Goal: Check status: Check status

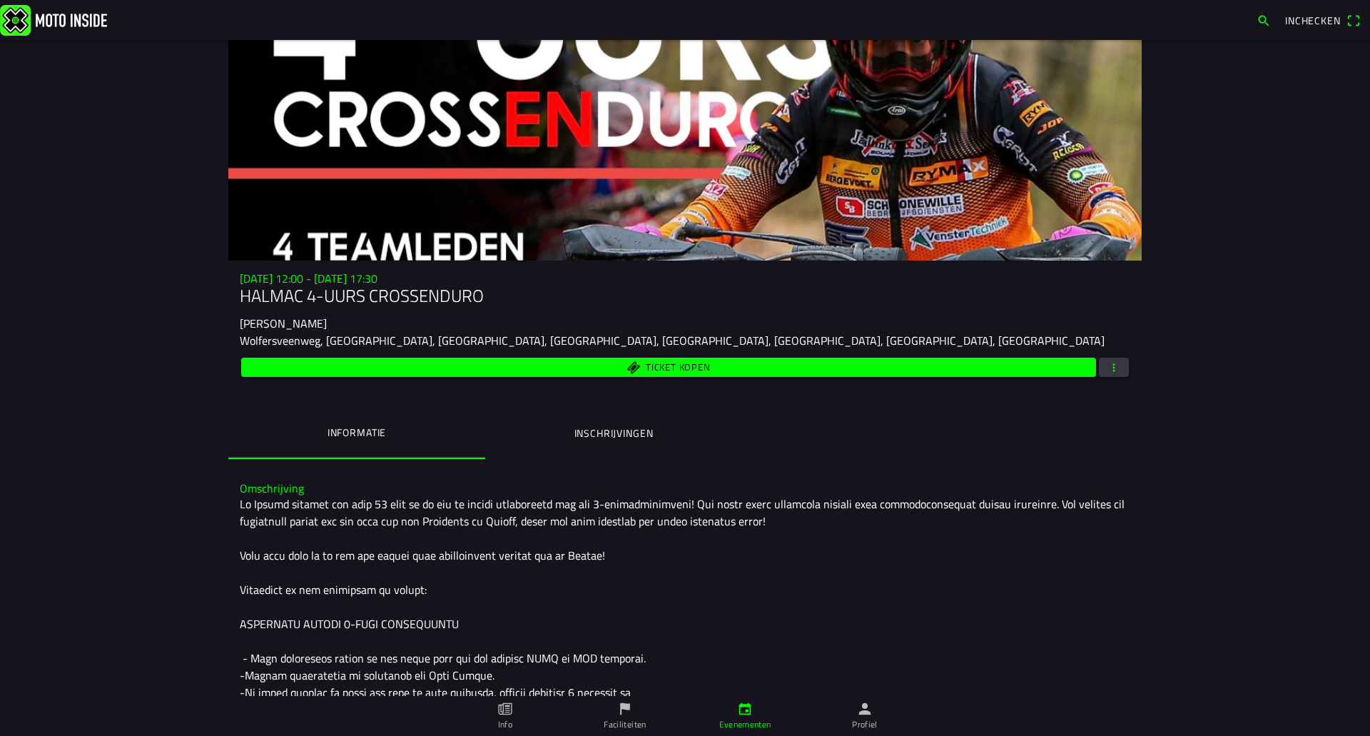
click at [664, 437] on button "Inschrijvingen" at bounding box center [613, 433] width 257 height 49
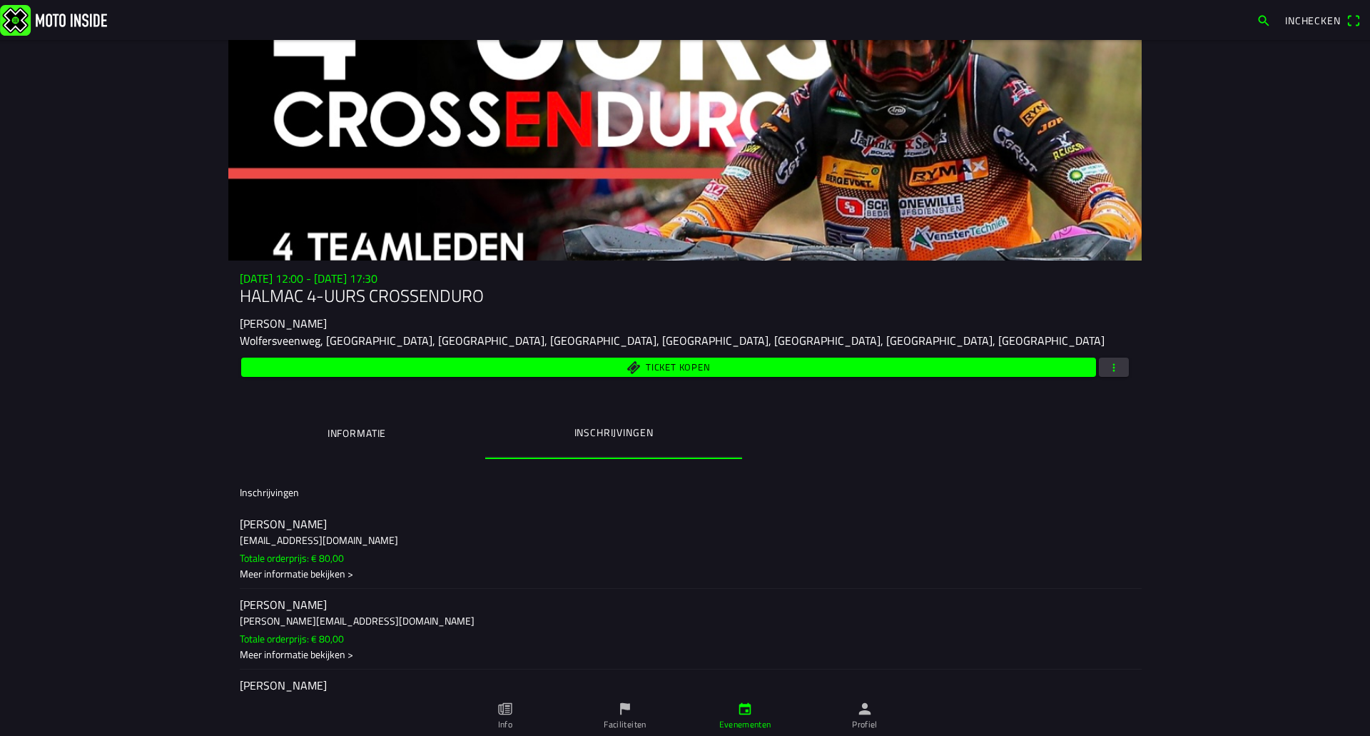
scroll to position [60, 0]
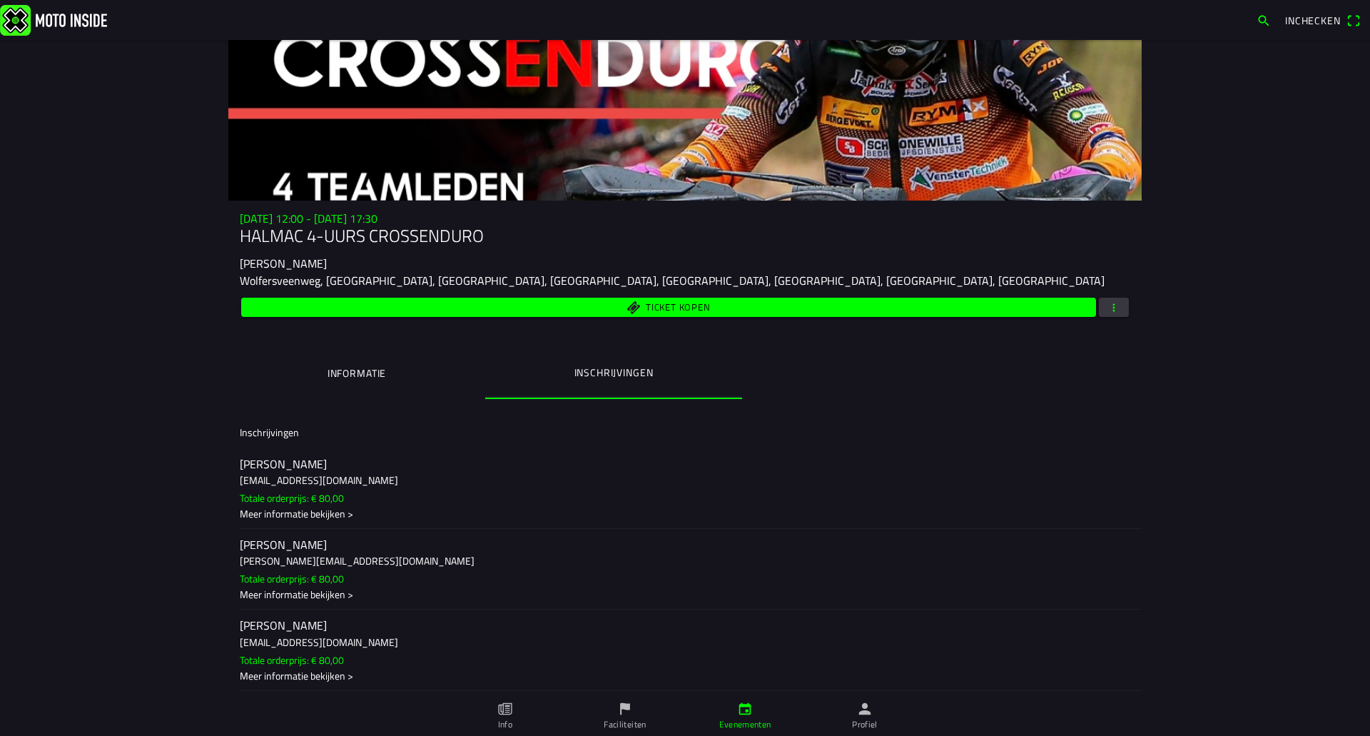
click at [329, 631] on h2 "[PERSON_NAME]" at bounding box center [685, 626] width 891 height 14
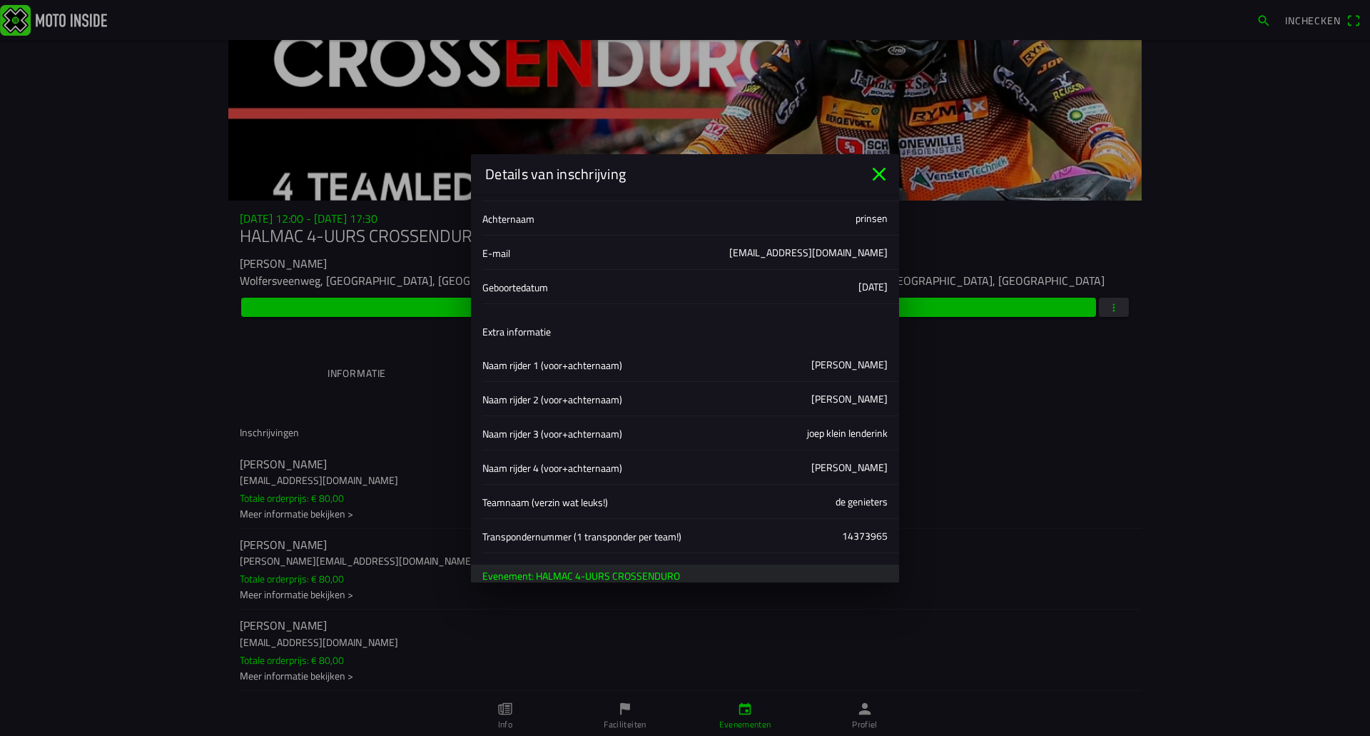
scroll to position [0, 0]
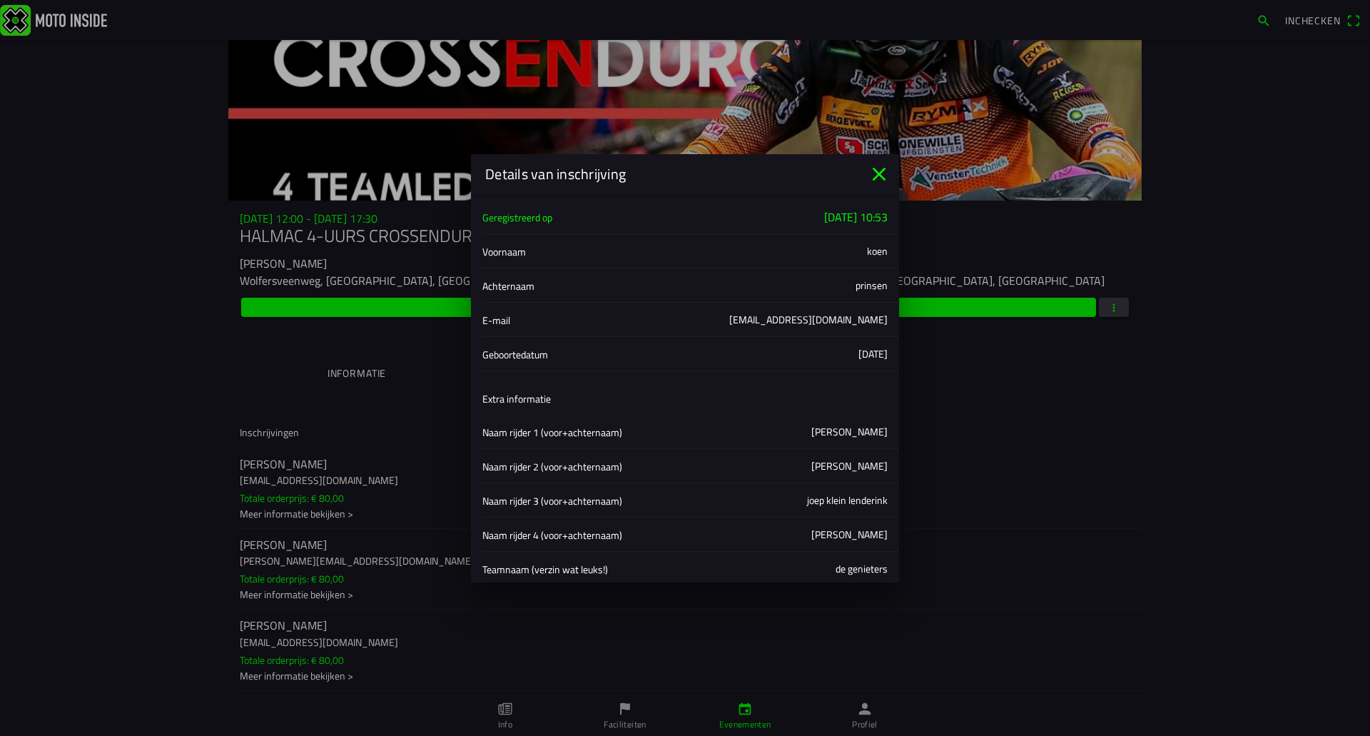
click at [880, 169] on icon "close" at bounding box center [879, 174] width 23 height 23
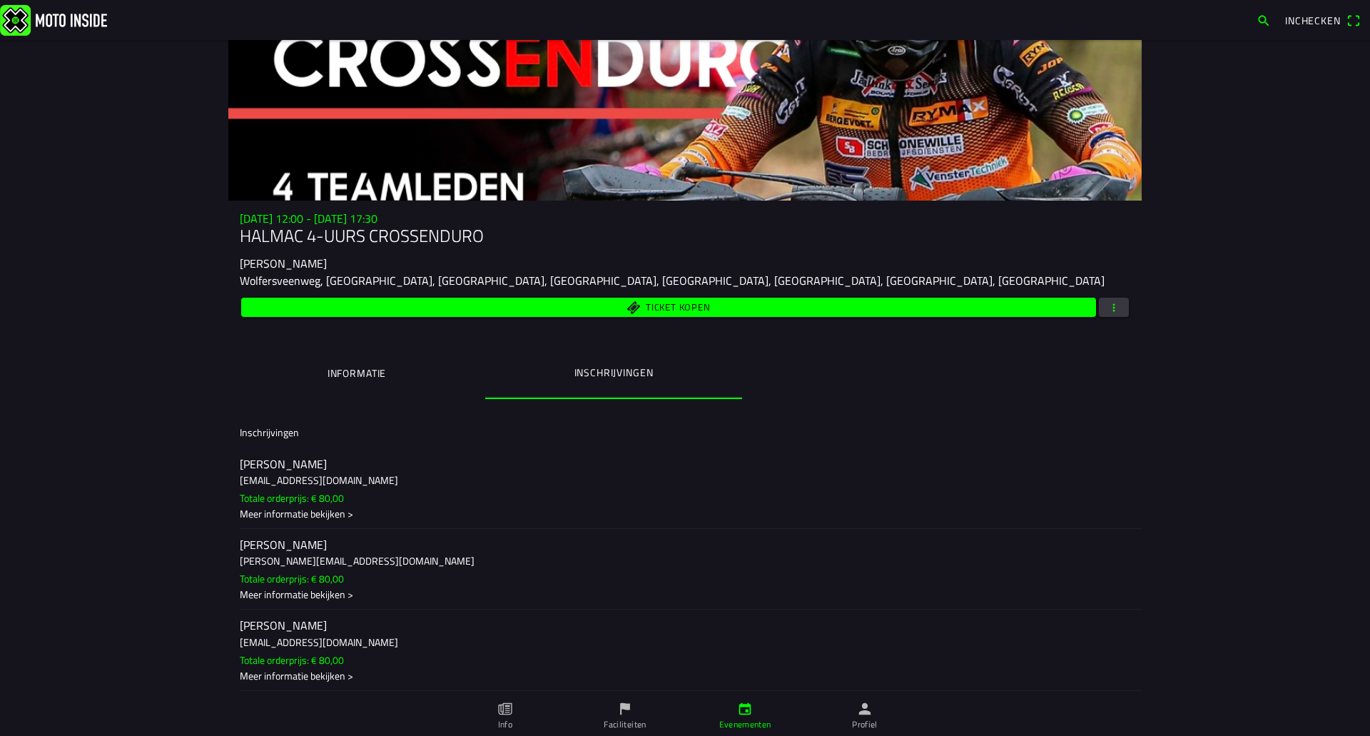
click at [348, 624] on h2 "[PERSON_NAME]" at bounding box center [685, 626] width 891 height 14
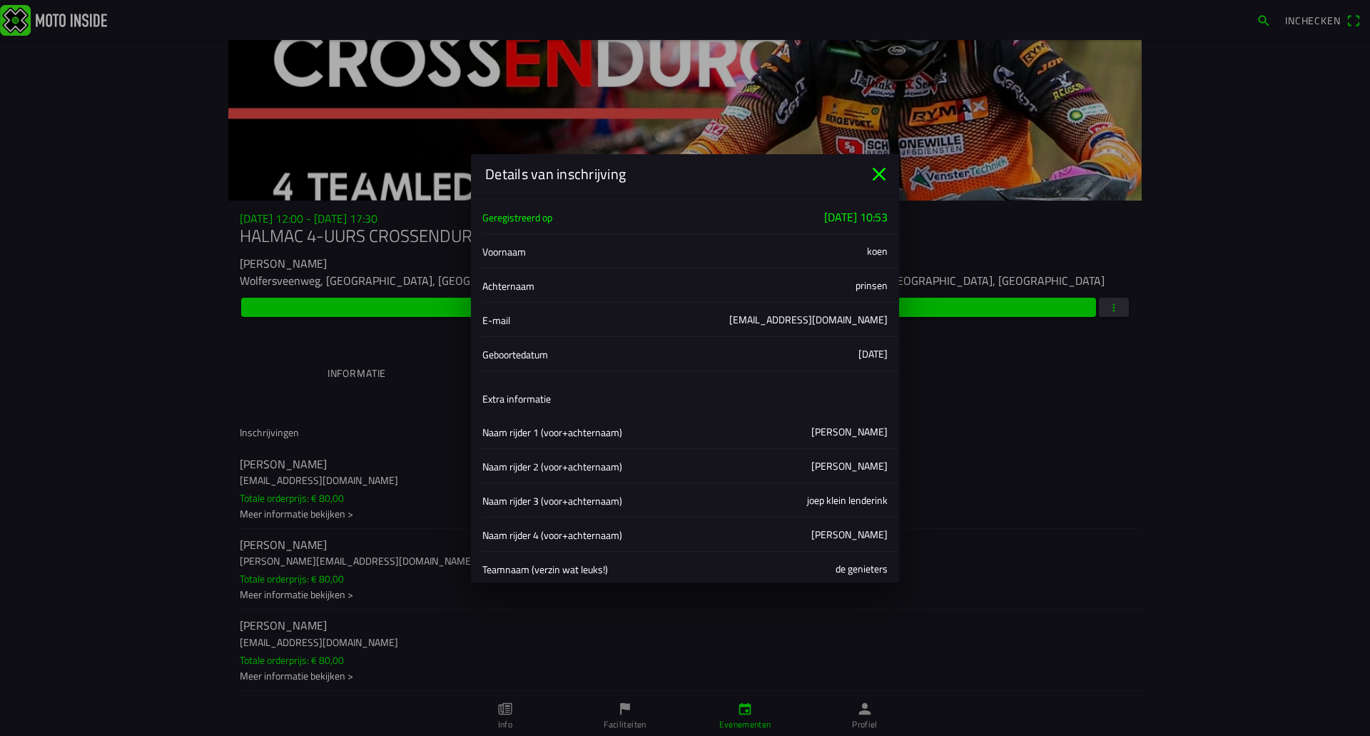
click at [881, 166] on icon "close" at bounding box center [879, 174] width 23 height 23
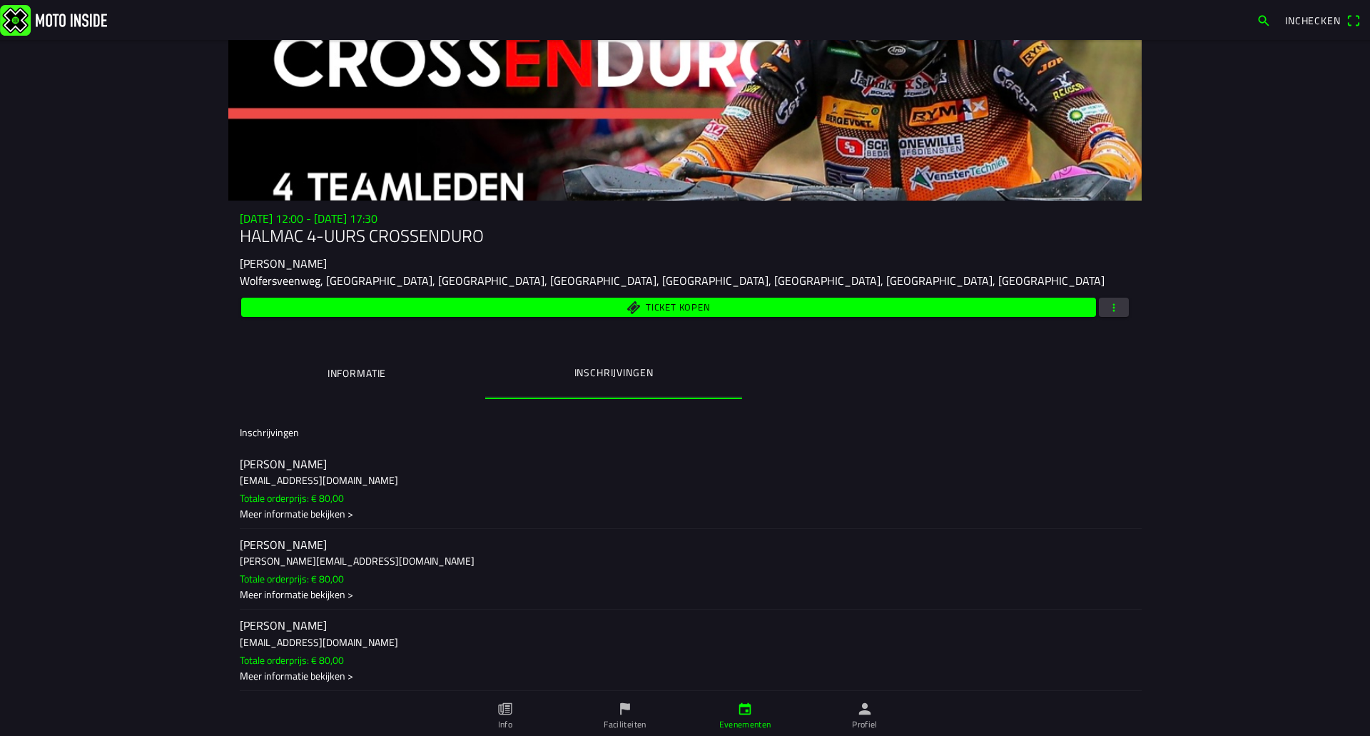
click at [445, 585] on ion-label "[PERSON_NAME] [PERSON_NAME][EMAIL_ADDRESS][DOMAIN_NAME] Totale orderprijs: € 80…" at bounding box center [685, 569] width 891 height 65
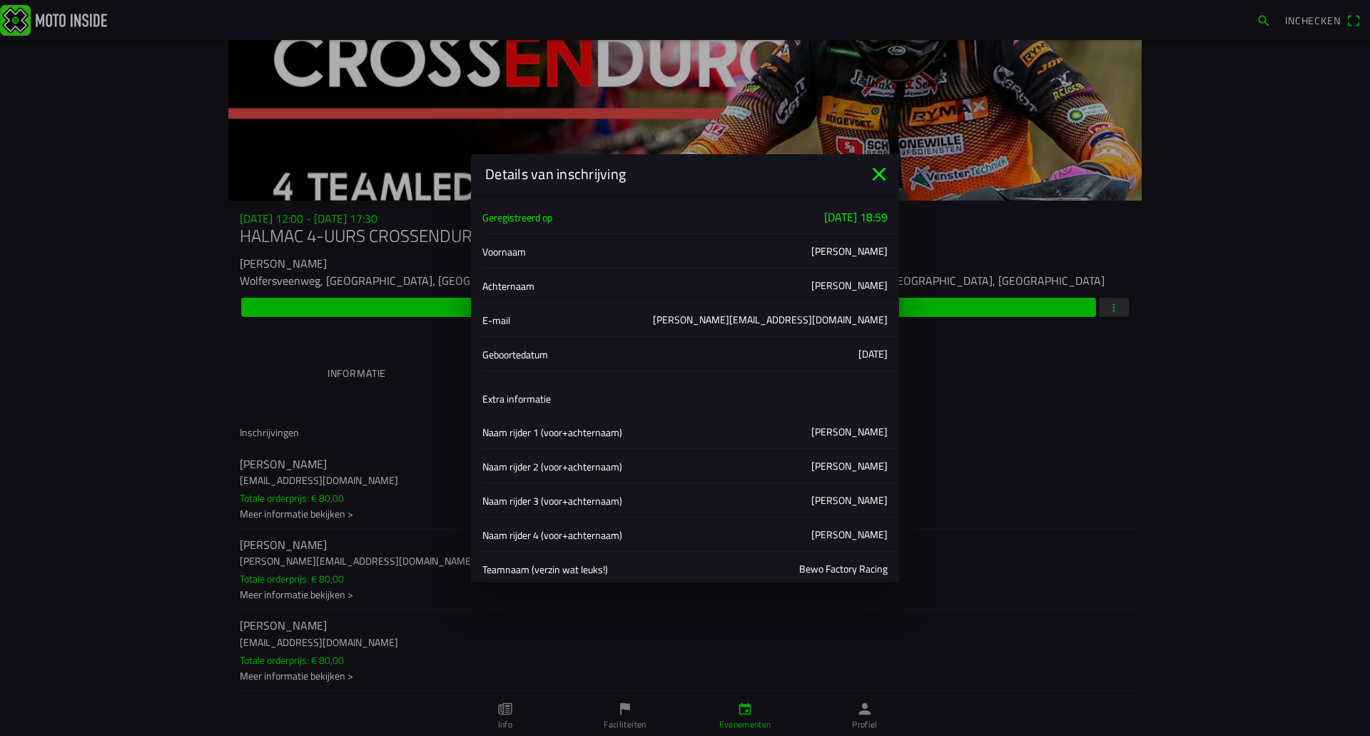
click at [882, 171] on icon "close" at bounding box center [880, 174] width 14 height 14
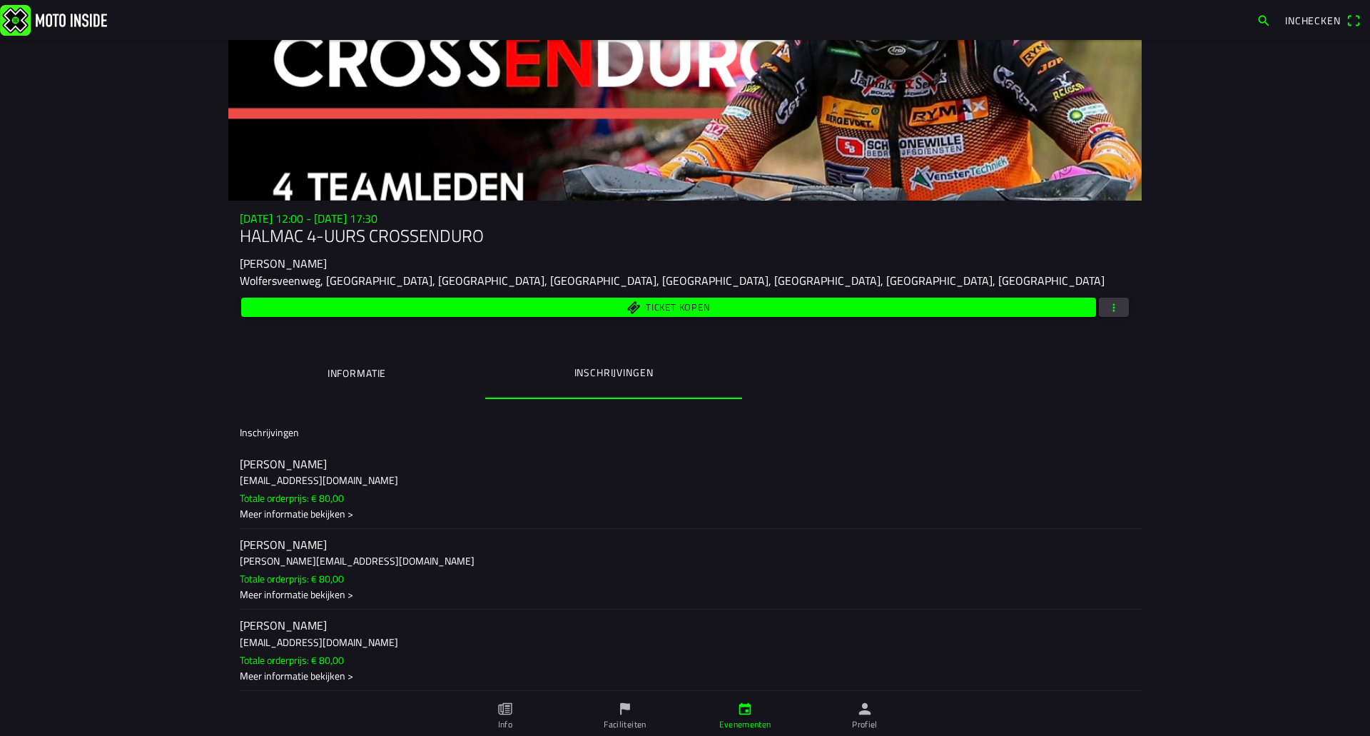
click at [408, 473] on h3 "[EMAIL_ADDRESS][DOMAIN_NAME]" at bounding box center [685, 479] width 891 height 15
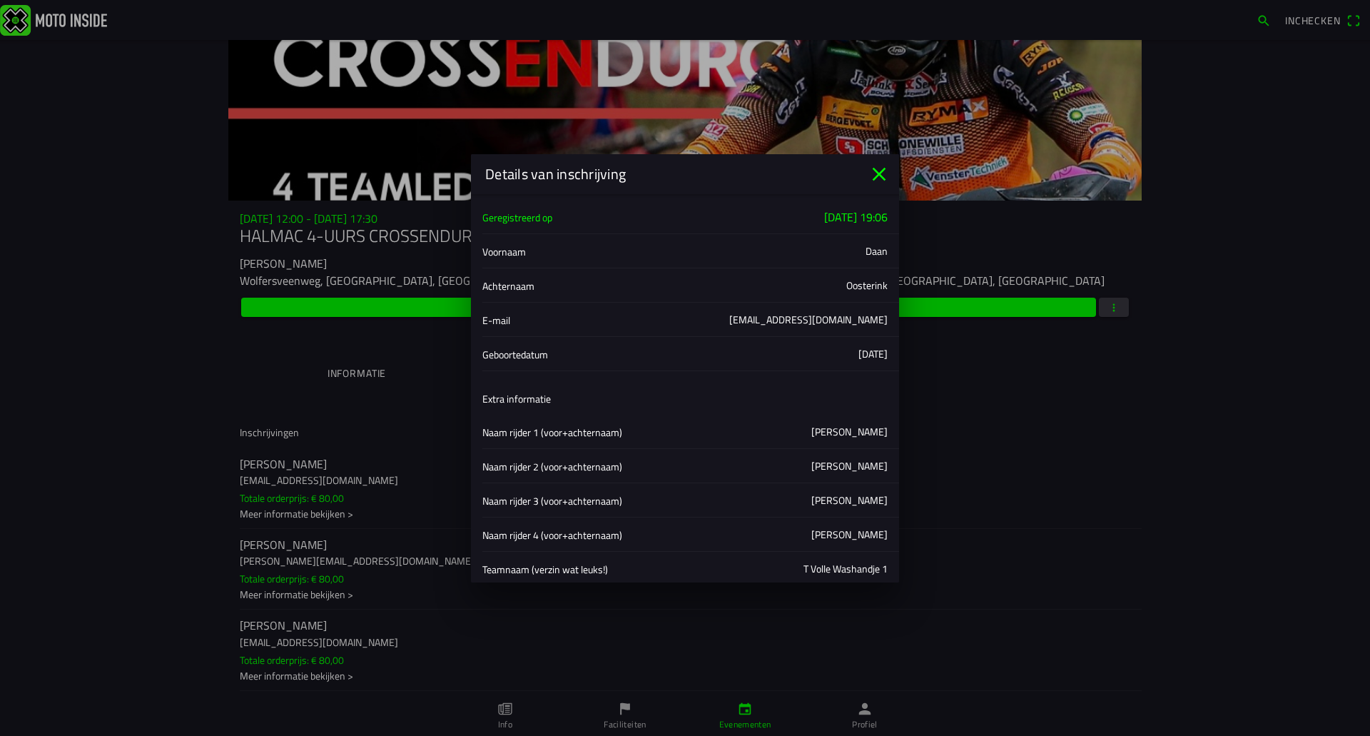
click at [881, 181] on icon "close" at bounding box center [879, 174] width 23 height 23
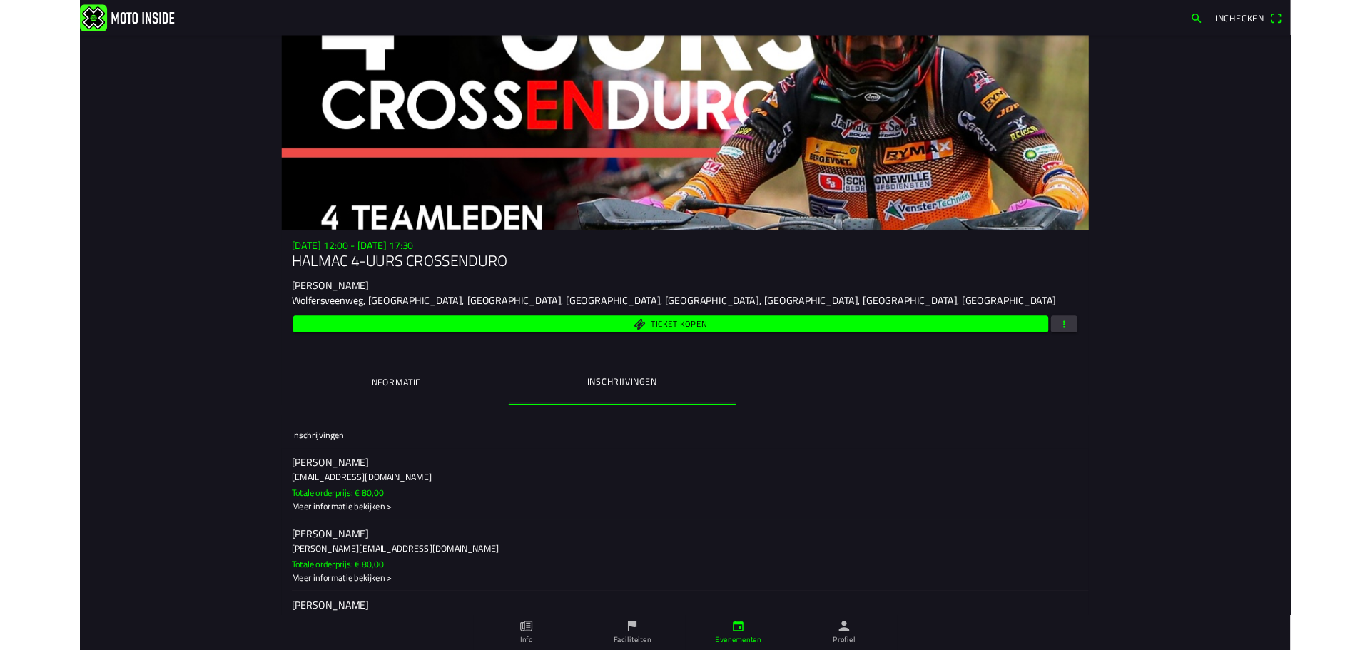
scroll to position [60, 0]
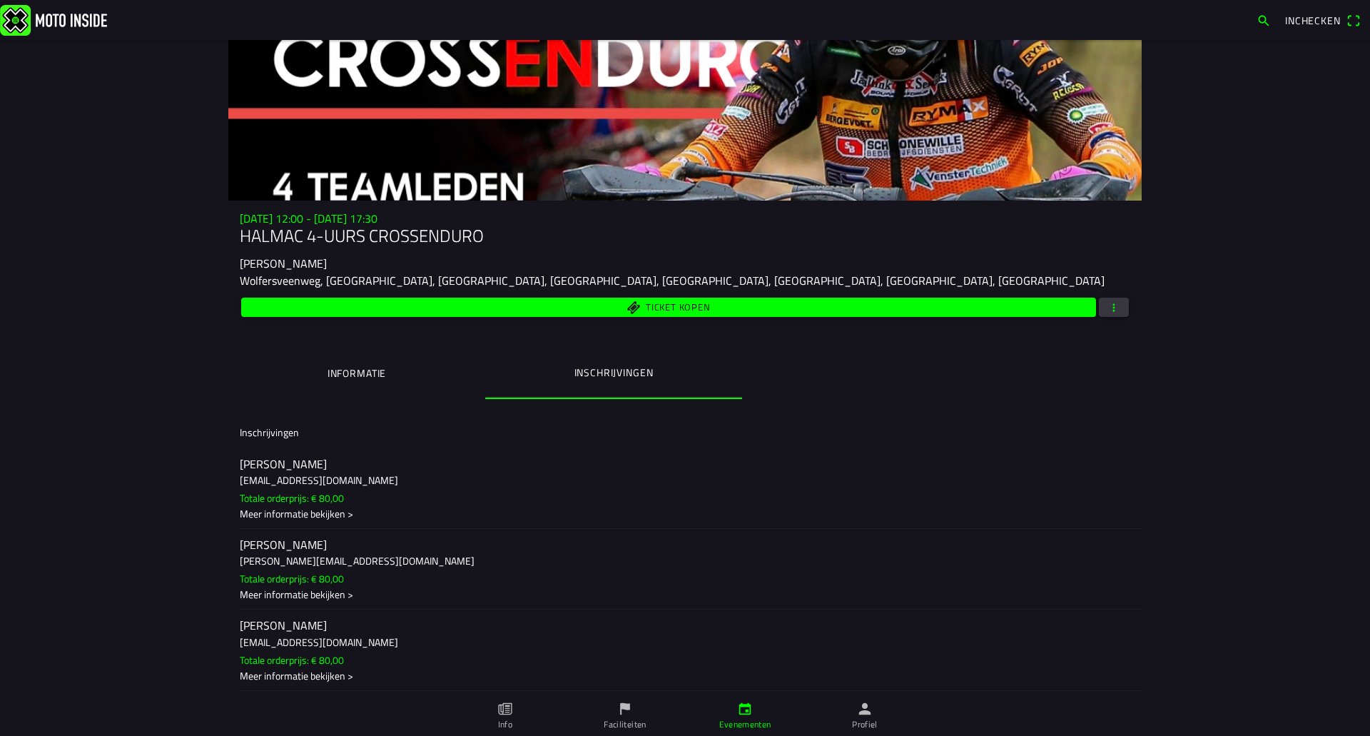
click at [379, 363] on button "Informatie" at bounding box center [356, 373] width 257 height 49
